Goal: Transaction & Acquisition: Purchase product/service

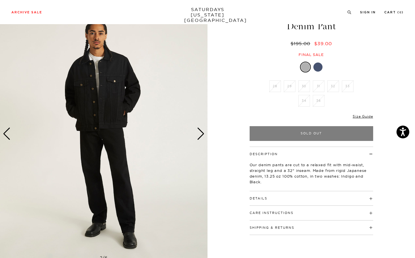
click at [199, 131] on div "Next slide" at bounding box center [201, 134] width 8 height 13
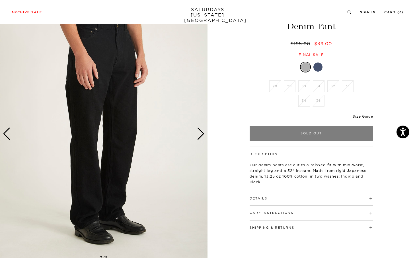
click at [199, 129] on div "Next slide" at bounding box center [201, 134] width 8 height 13
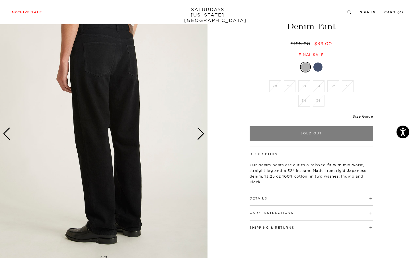
click at [199, 129] on div "Next slide" at bounding box center [201, 134] width 8 height 13
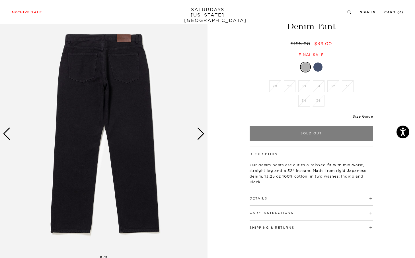
click at [199, 129] on div "Next slide" at bounding box center [201, 134] width 8 height 13
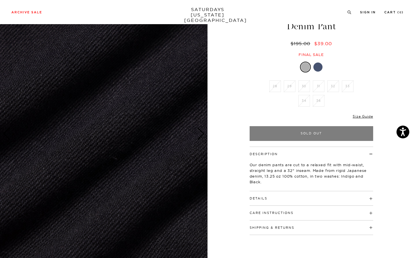
click at [205, 126] on img at bounding box center [103, 133] width 207 height 259
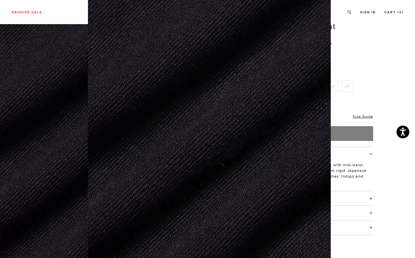
click at [361, 32] on figure at bounding box center [207, 129] width 415 height 258
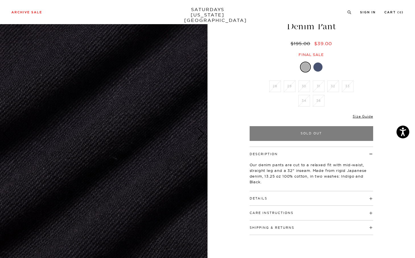
click at [359, 113] on div "Only Left Size Guide" at bounding box center [312, 118] width 124 height 15
click at [329, 87] on li "32" at bounding box center [333, 87] width 15 height 12
click at [317, 93] on ul "28 29 30 31 32 33 34 36" at bounding box center [311, 95] width 88 height 29
click at [318, 101] on li "36" at bounding box center [318, 101] width 15 height 12
click at [356, 114] on div "Size Guide" at bounding box center [363, 116] width 20 height 5
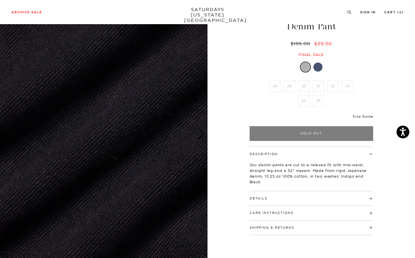
click at [357, 116] on link "Size Guide" at bounding box center [363, 116] width 20 height 4
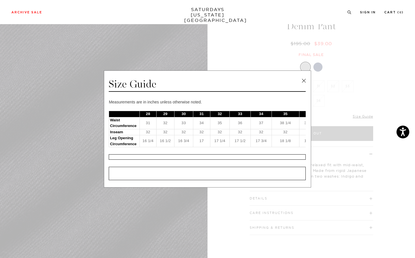
click at [304, 77] on link at bounding box center [303, 81] width 9 height 9
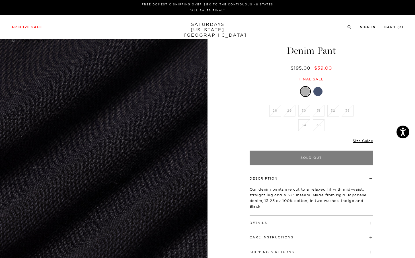
click at [315, 91] on div at bounding box center [317, 91] width 9 height 9
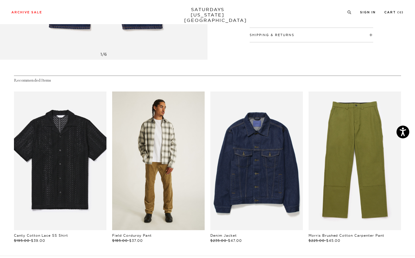
scroll to position [314, 0]
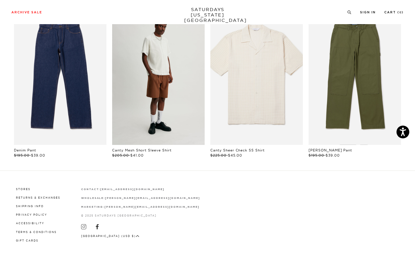
scroll to position [269, 0]
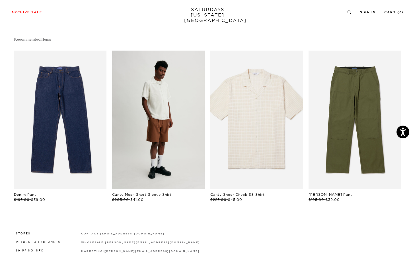
click at [169, 125] on link "files/L47_687.jpg" at bounding box center [158, 120] width 92 height 139
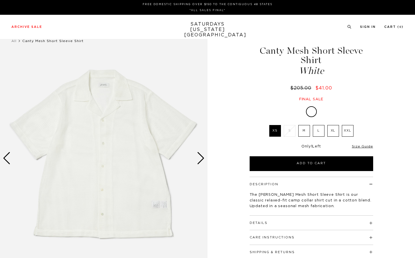
click at [197, 156] on img at bounding box center [103, 158] width 207 height 259
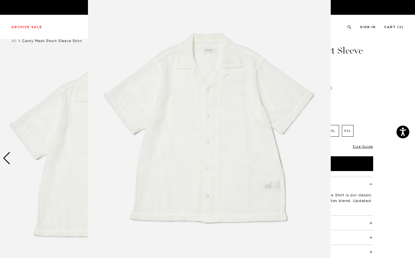
scroll to position [11, 0]
click at [386, 72] on figure at bounding box center [207, 129] width 415 height 258
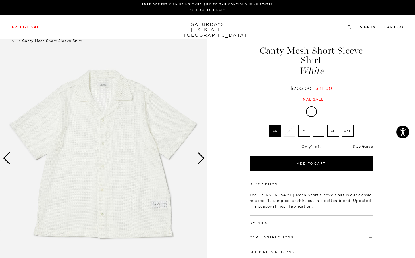
click at [199, 157] on div "Next slide" at bounding box center [201, 158] width 8 height 13
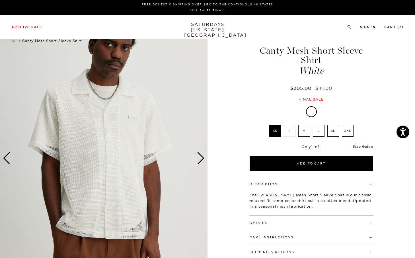
click at [199, 157] on div "Next slide" at bounding box center [201, 158] width 8 height 13
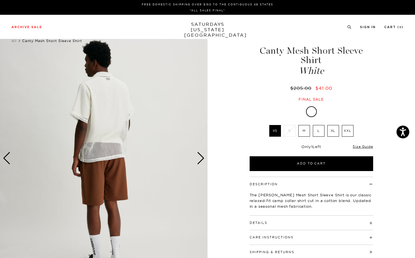
click at [199, 157] on div "Next slide" at bounding box center [201, 158] width 8 height 13
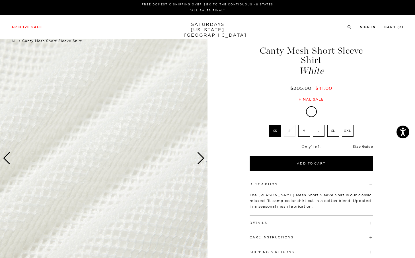
click at [198, 156] on div "Next slide" at bounding box center [201, 158] width 8 height 13
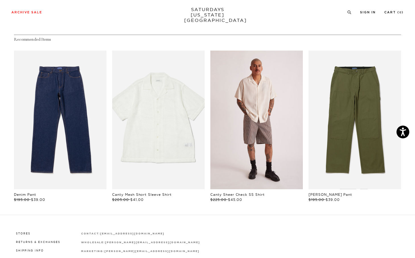
click at [258, 136] on link "files/M22420SS07-ANTIQUE-WHITE_04.jpg" at bounding box center [256, 120] width 92 height 139
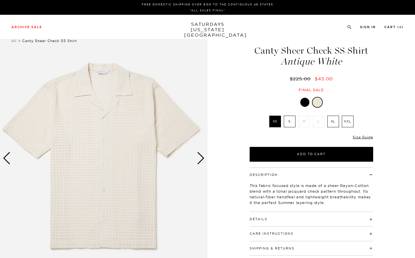
click at [198, 151] on img at bounding box center [103, 158] width 207 height 259
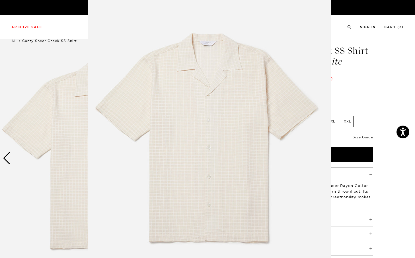
click at [395, 59] on figure at bounding box center [207, 129] width 415 height 258
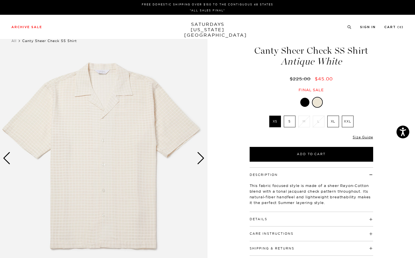
click at [285, 127] on label "S" at bounding box center [290, 122] width 12 height 12
click at [0, 0] on input "S" at bounding box center [0, 0] width 0 height 0
click at [307, 100] on div at bounding box center [304, 102] width 9 height 9
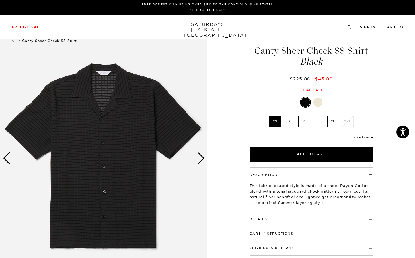
click at [197, 152] on img at bounding box center [103, 158] width 207 height 259
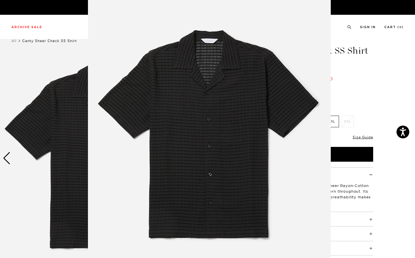
scroll to position [9, 0]
click at [347, 67] on figure at bounding box center [207, 129] width 415 height 258
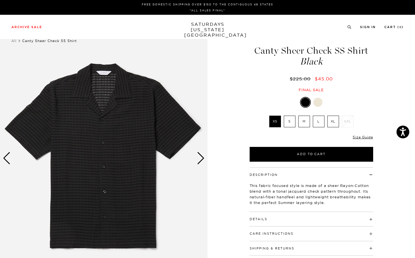
scroll to position [0, 0]
click at [206, 159] on img at bounding box center [103, 158] width 207 height 259
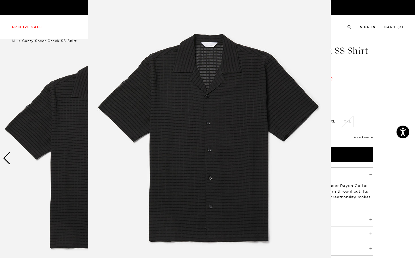
click at [370, 56] on figure at bounding box center [207, 129] width 415 height 258
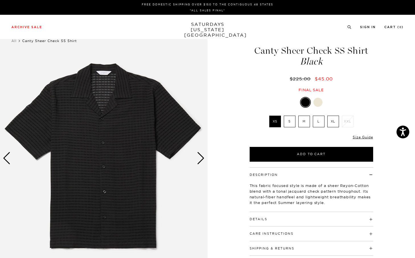
click at [202, 161] on div "Next slide" at bounding box center [201, 158] width 8 height 13
click at [200, 159] on div "Next slide" at bounding box center [201, 158] width 8 height 13
click at [201, 157] on div "Next slide" at bounding box center [201, 158] width 8 height 13
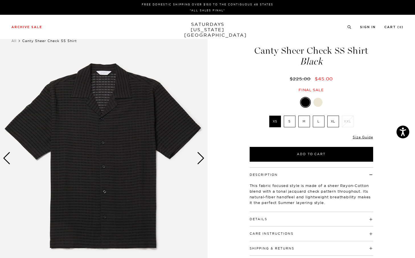
click at [201, 157] on div "Next slide" at bounding box center [201, 158] width 8 height 13
click at [318, 104] on div at bounding box center [317, 102] width 9 height 9
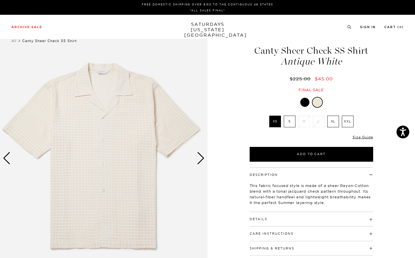
click at [288, 126] on label "S" at bounding box center [290, 122] width 12 height 12
click at [0, 0] on input "S" at bounding box center [0, 0] width 0 height 0
click at [198, 158] on div "Next slide" at bounding box center [201, 158] width 8 height 13
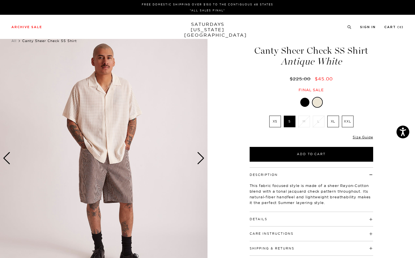
click at [198, 158] on div "Next slide" at bounding box center [201, 158] width 8 height 13
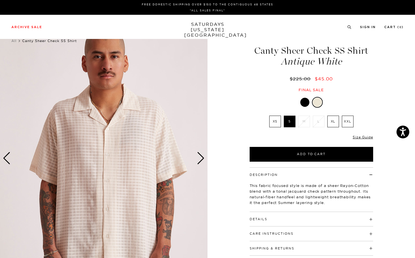
click at [198, 158] on div "Next slide" at bounding box center [201, 158] width 8 height 13
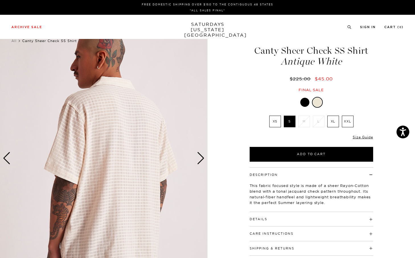
click at [9, 160] on div "Previous slide" at bounding box center [7, 158] width 8 height 13
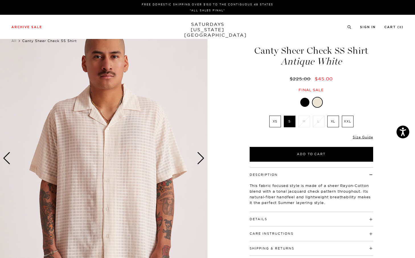
click at [198, 157] on div "Next slide" at bounding box center [201, 158] width 8 height 13
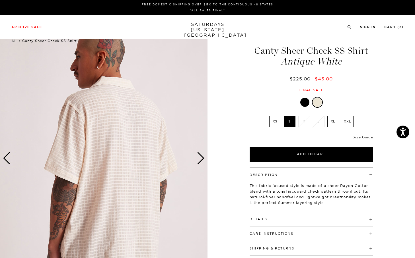
click at [198, 157] on div "Next slide" at bounding box center [201, 158] width 8 height 13
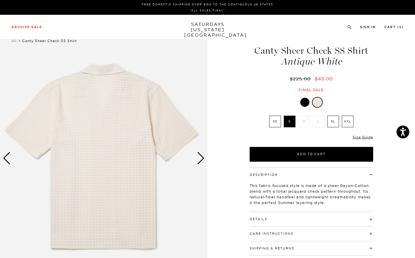
click at [198, 157] on div "Next slide" at bounding box center [201, 158] width 8 height 13
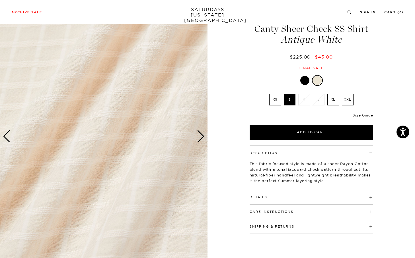
scroll to position [24, 0]
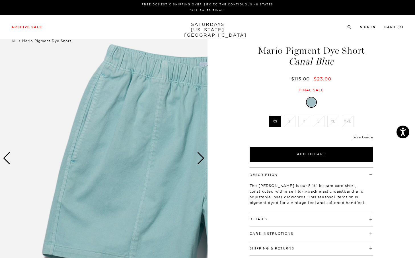
click at [270, 120] on label "XS" at bounding box center [275, 122] width 12 height 12
click at [0, 0] on input "XS" at bounding box center [0, 0] width 0 height 0
